Goal: Transaction & Acquisition: Purchase product/service

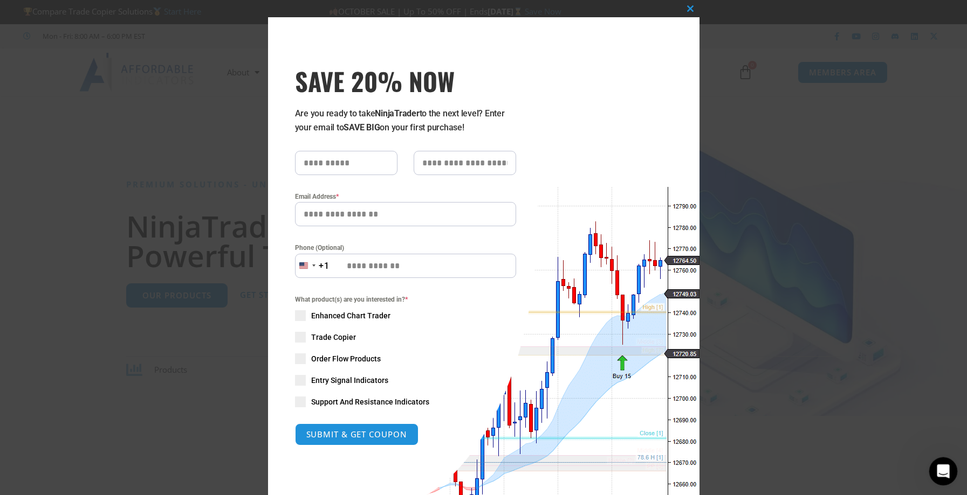
click at [936, 465] on icon "Open Intercom Messenger" at bounding box center [942, 471] width 18 height 18
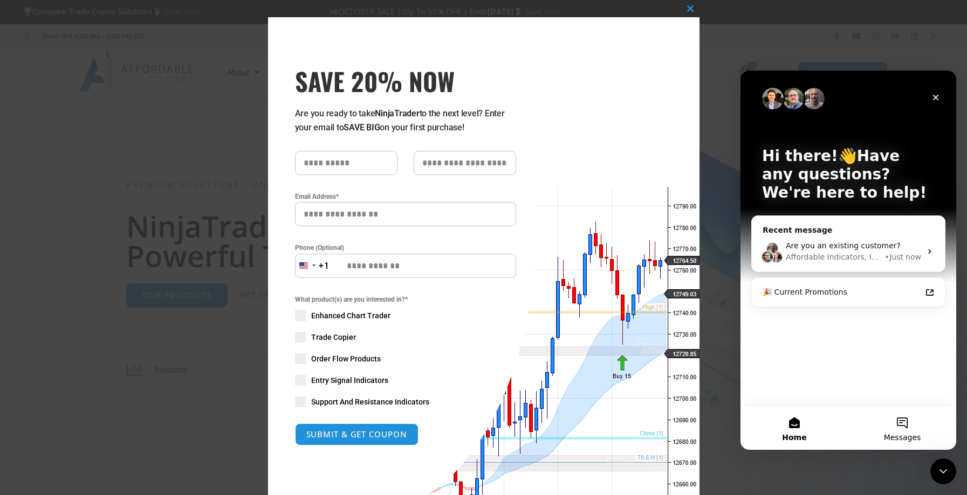
click at [897, 422] on button "Messages" at bounding box center [902, 428] width 108 height 43
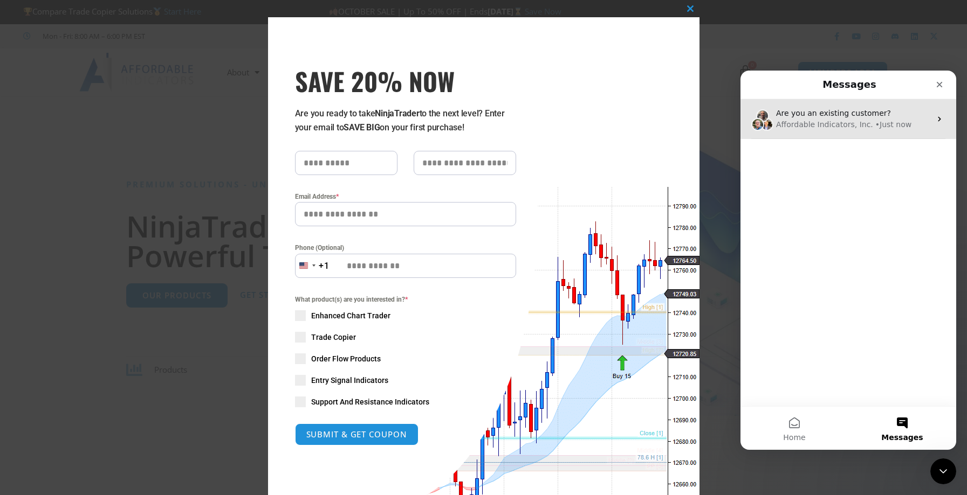
click at [935, 119] on icon "Intercom messenger" at bounding box center [939, 119] width 9 height 9
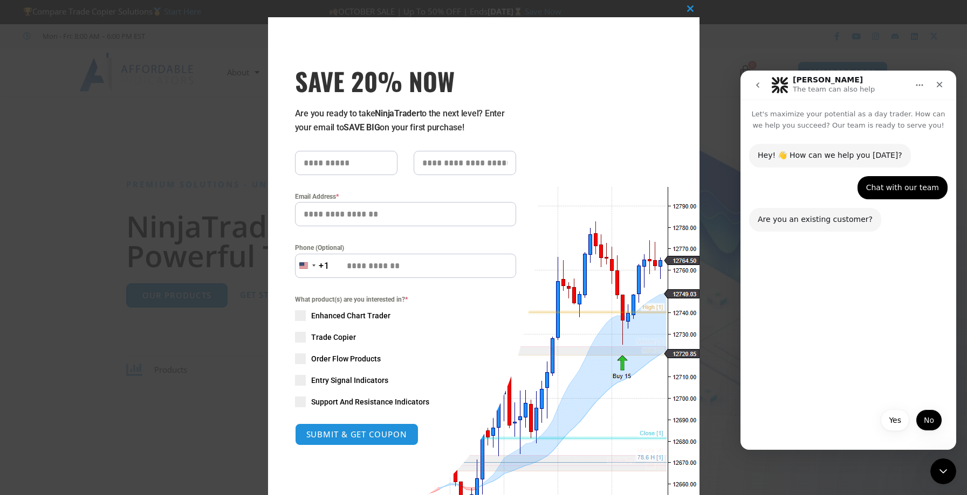
click at [929, 422] on button "No" at bounding box center [928, 421] width 26 height 22
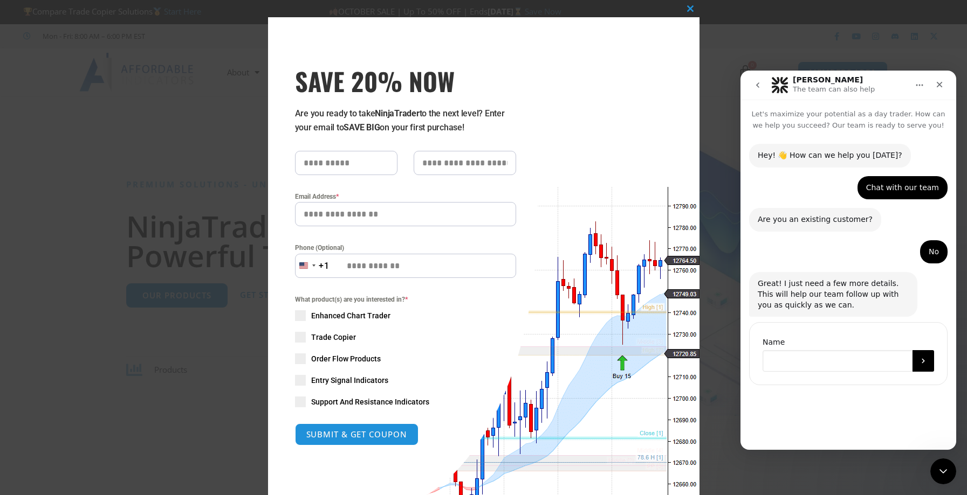
click at [802, 356] on input "Name" at bounding box center [837, 361] width 150 height 22
type input "*****"
click at [920, 361] on icon "Submit" at bounding box center [923, 361] width 9 height 9
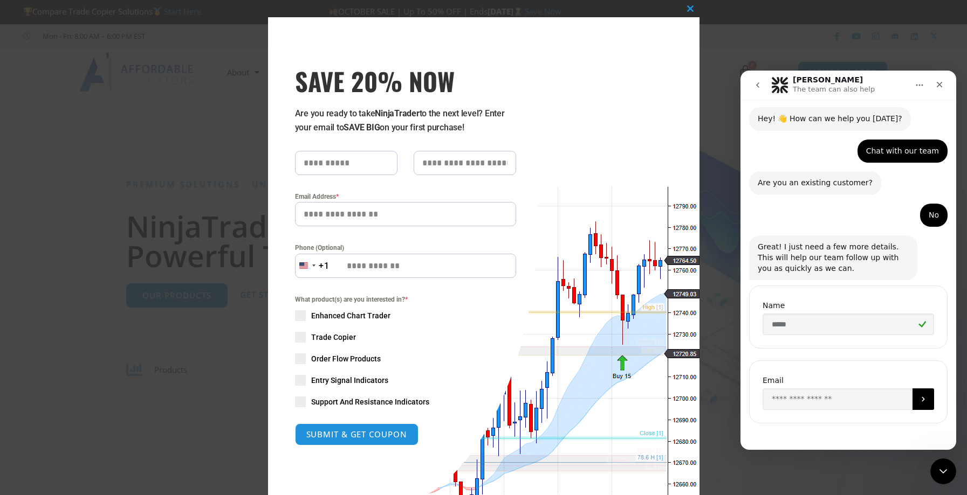
scroll to position [39, 0]
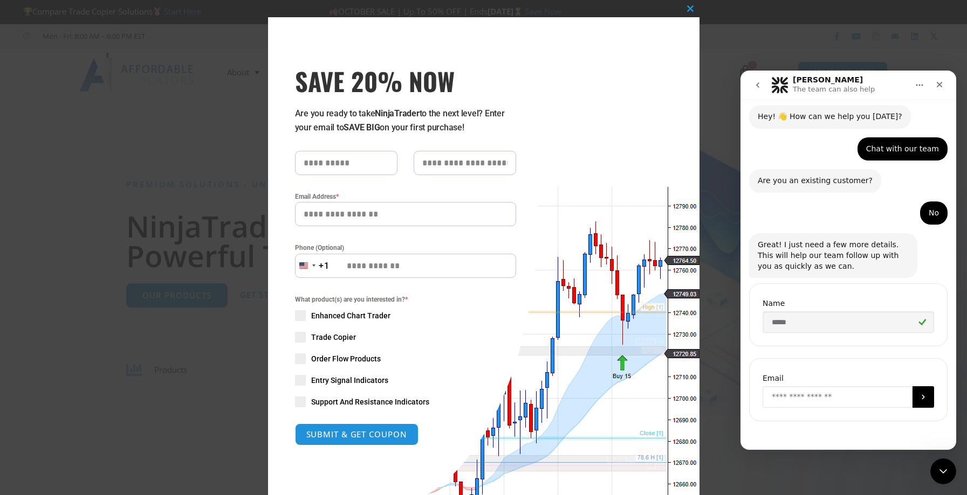
click at [804, 392] on input "Enter your email" at bounding box center [837, 398] width 150 height 22
click at [781, 371] on div "Email" at bounding box center [848, 390] width 198 height 63
click at [807, 400] on input "Enter your email" at bounding box center [837, 398] width 150 height 22
type input "**********"
click at [921, 397] on icon "Submit" at bounding box center [922, 397] width 3 height 5
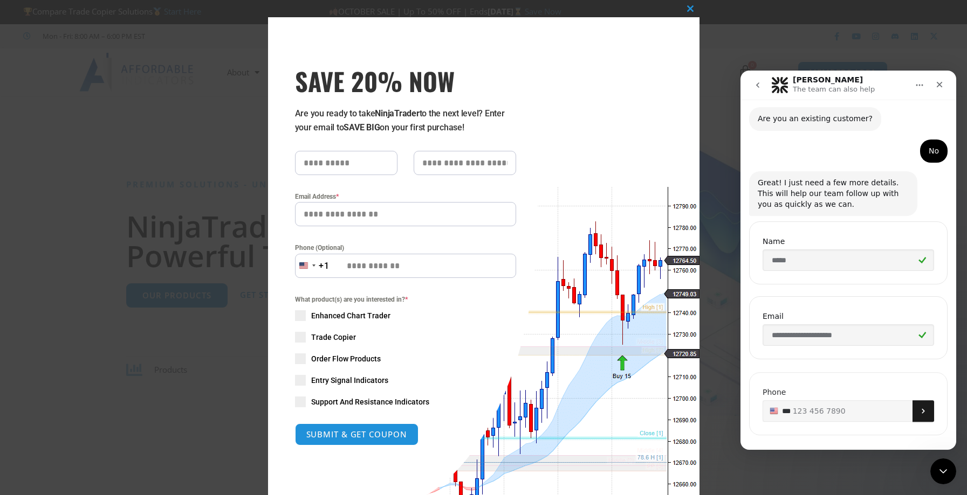
scroll to position [114, 0]
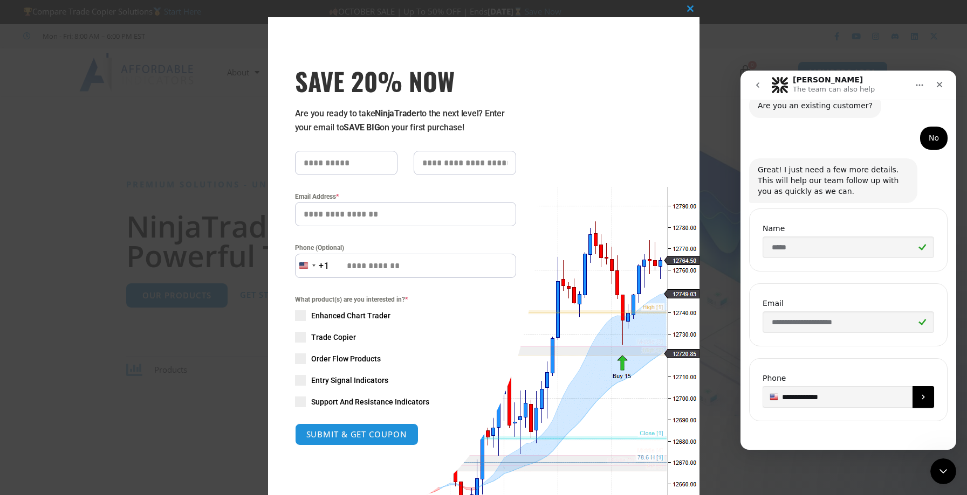
type input "**********"
click at [912, 395] on button "Submit" at bounding box center [923, 398] width 22 height 22
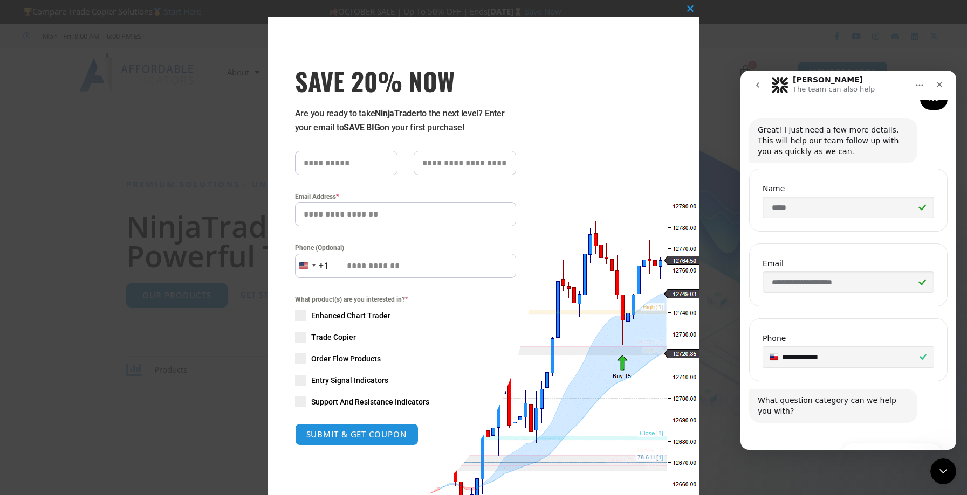
scroll to position [213, 0]
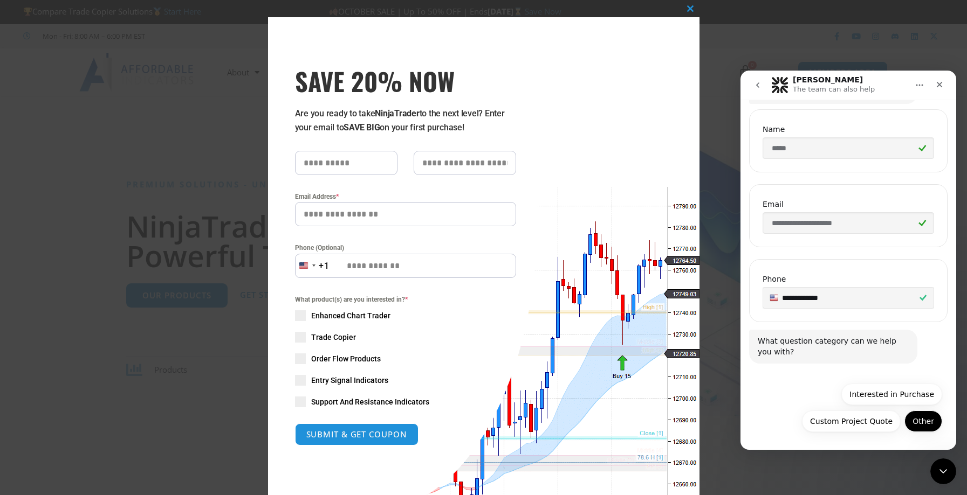
click at [921, 421] on button "Other" at bounding box center [923, 422] width 38 height 22
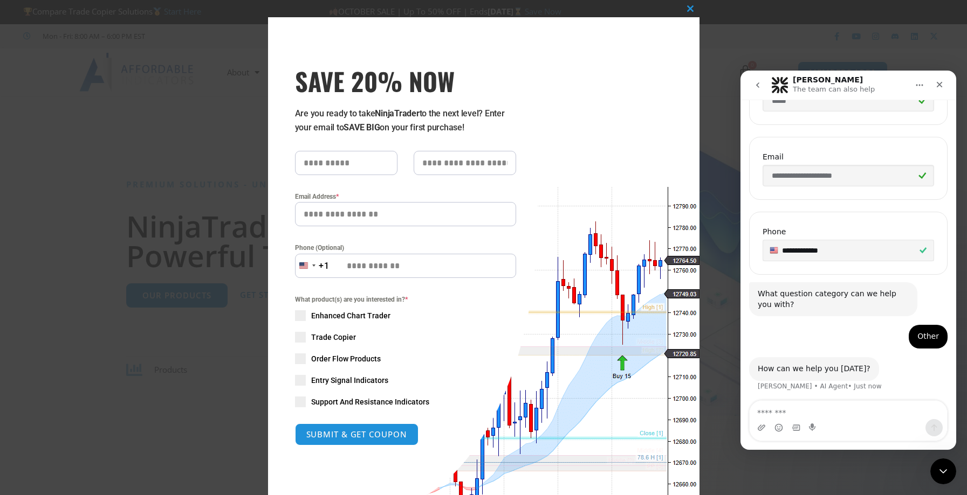
scroll to position [263, 0]
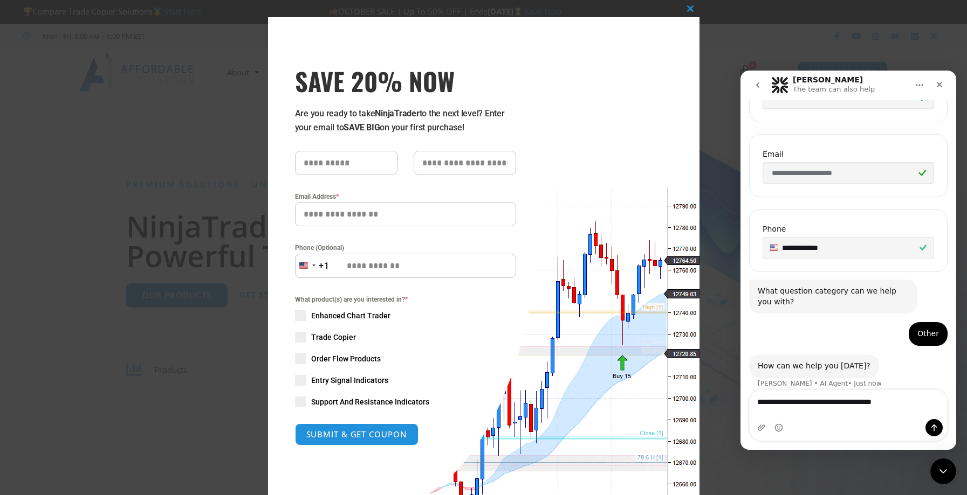
type textarea "**********"
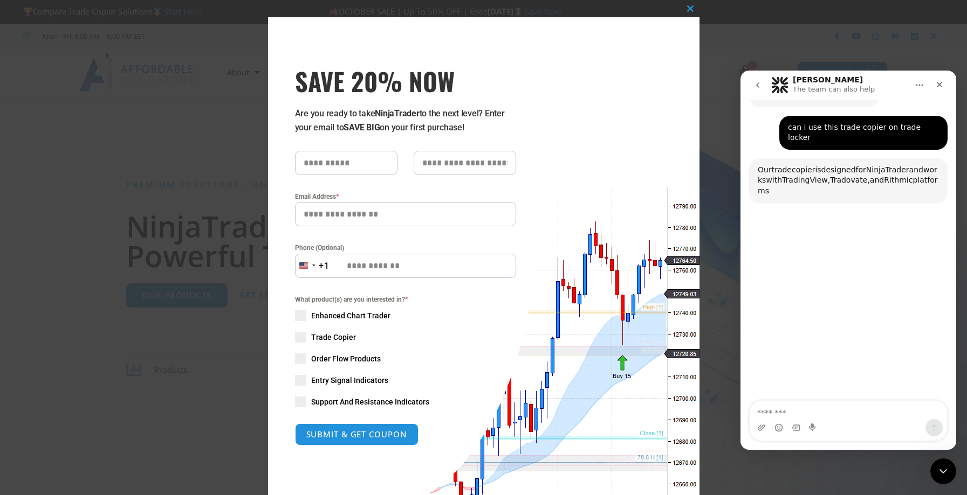
scroll to position [553, 0]
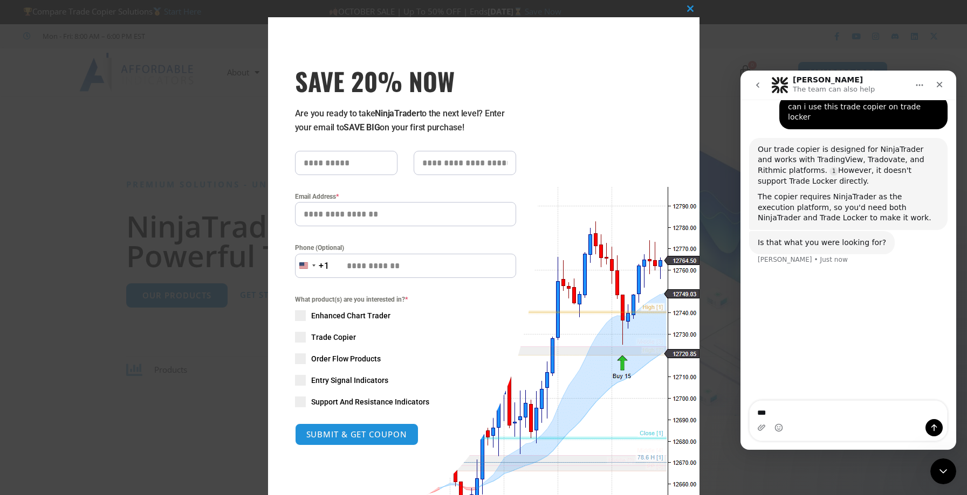
type textarea "***"
click at [931, 424] on icon "Send a message…" at bounding box center [933, 428] width 9 height 9
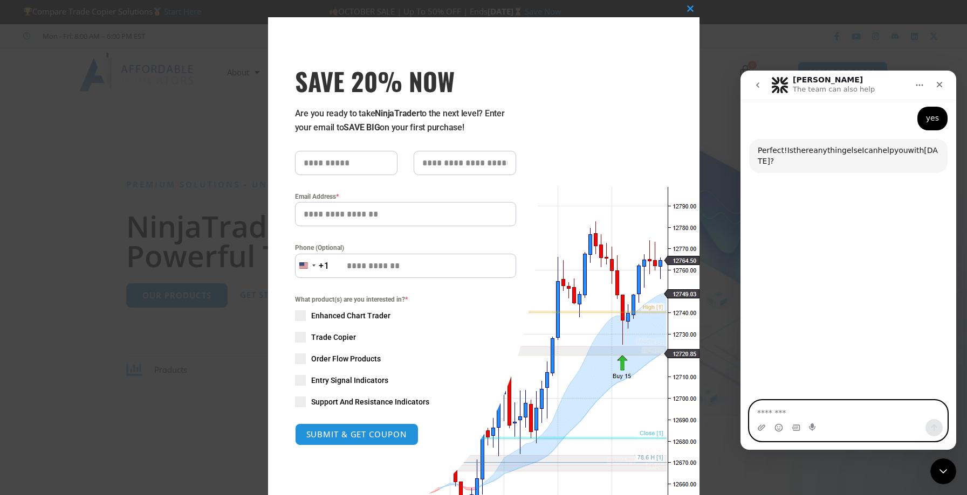
scroll to position [711, 0]
type textarea "**"
click at [934, 426] on icon "Send a message…" at bounding box center [934, 428] width 6 height 7
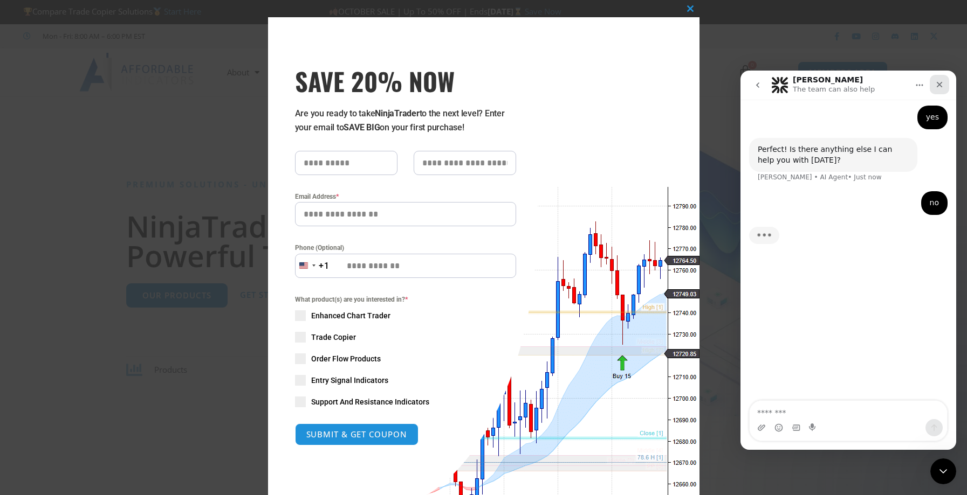
click at [941, 83] on icon "Close" at bounding box center [940, 85] width 6 height 6
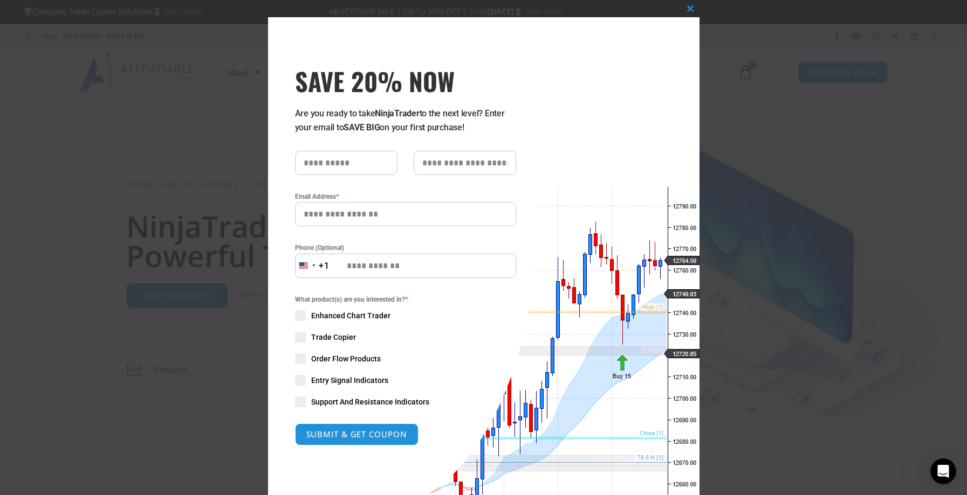
scroll to position [786, 0]
click at [686, 9] on span "SAVE 20% NOW popup" at bounding box center [690, 8] width 17 height 6
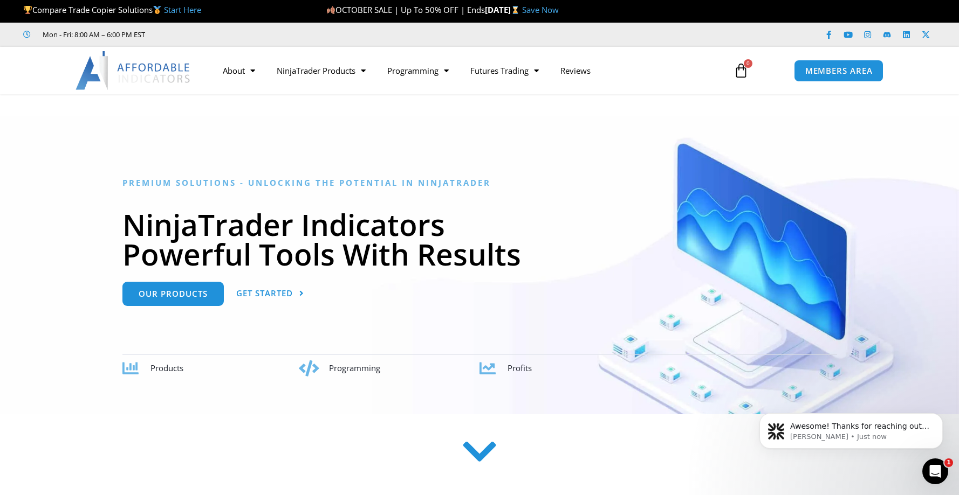
scroll to position [0, 0]
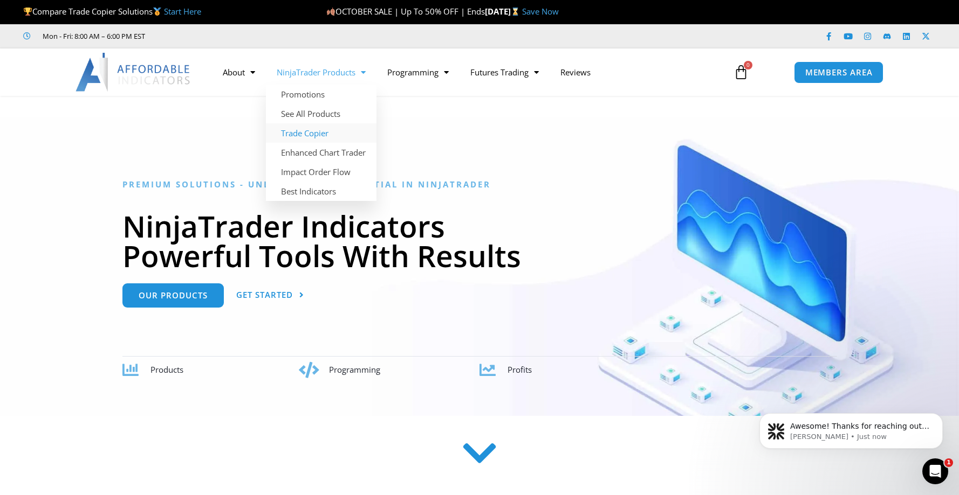
click at [318, 134] on link "Trade Copier" at bounding box center [321, 132] width 111 height 19
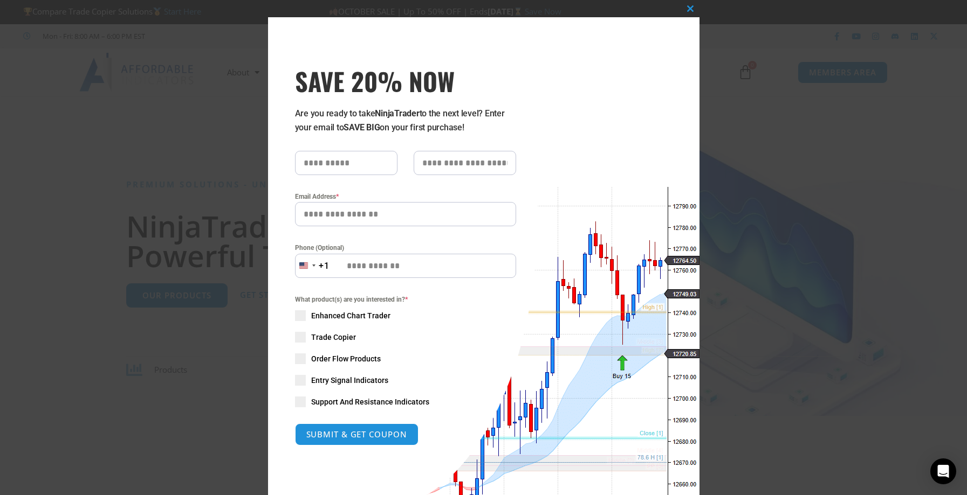
click at [295, 335] on span "SAVE 20% NOW popup" at bounding box center [300, 337] width 11 height 11
click at [941, 465] on div "Open Intercom Messenger" at bounding box center [943, 472] width 29 height 29
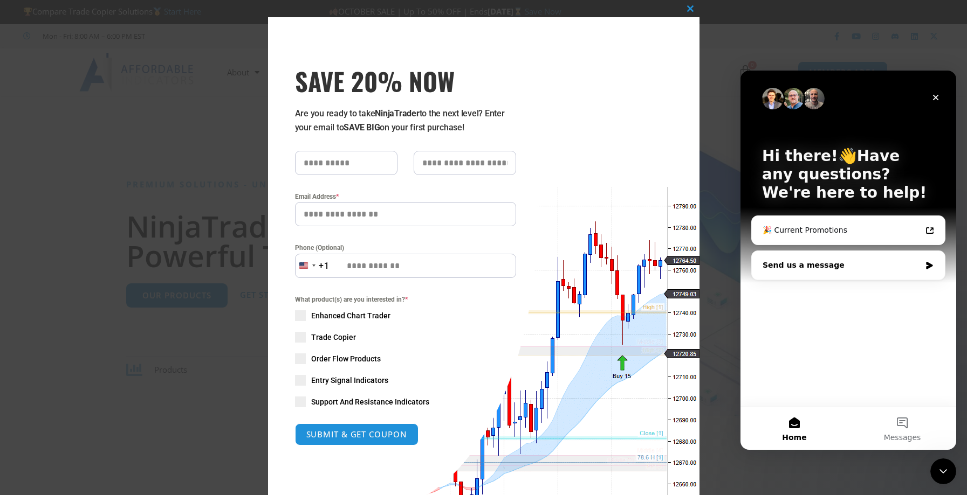
click at [927, 266] on icon "Intercom messenger" at bounding box center [929, 266] width 6 height 8
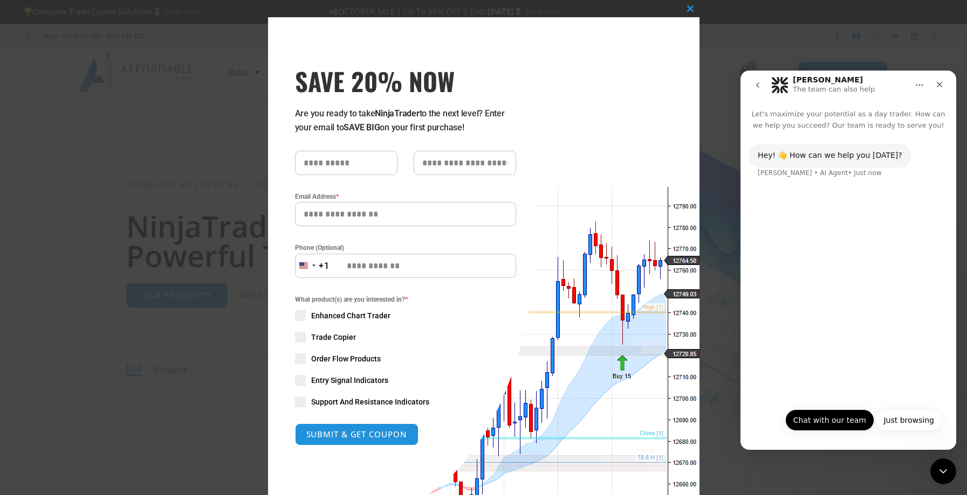
click at [847, 421] on button "Chat with our team" at bounding box center [829, 421] width 89 height 22
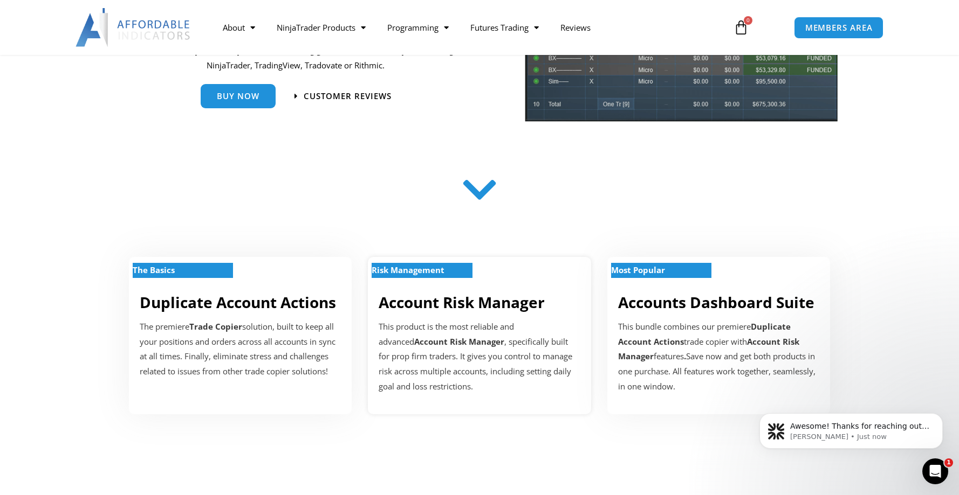
scroll to position [216, 0]
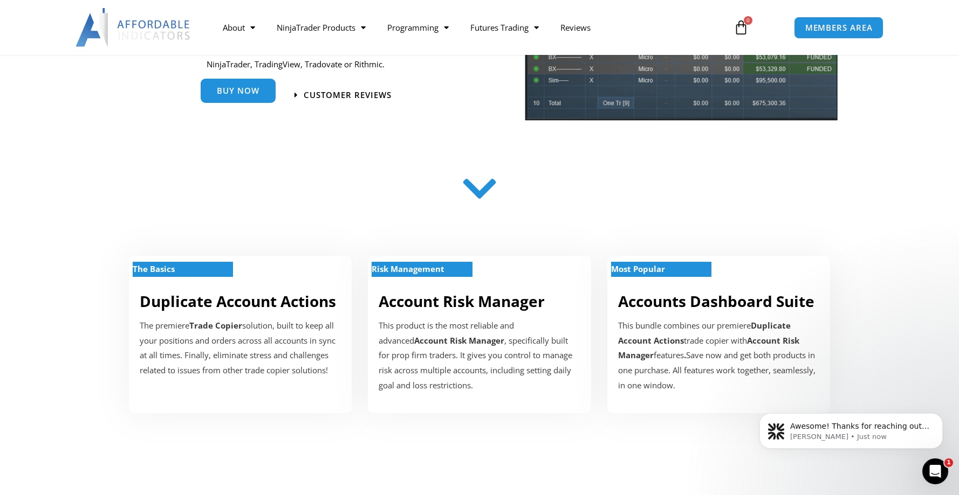
click at [219, 92] on span "Buy Now" at bounding box center [238, 91] width 43 height 8
